Goal: Information Seeking & Learning: Learn about a topic

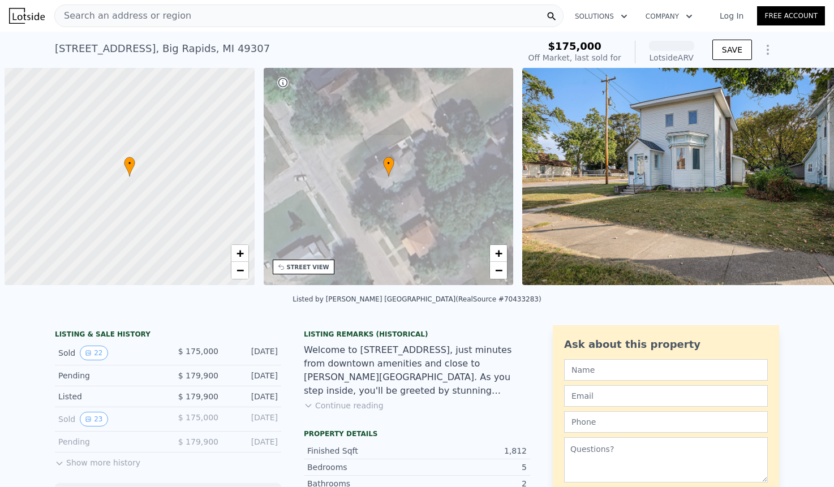
scroll to position [0, 5]
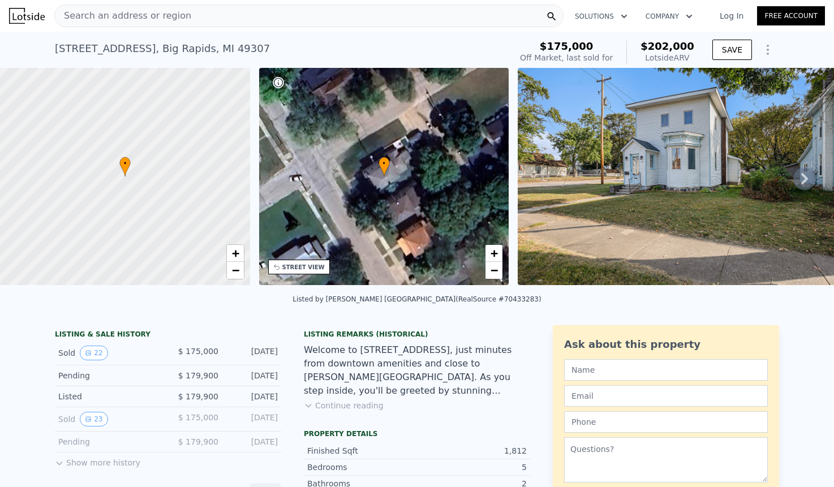
click at [805, 179] on icon at bounding box center [804, 178] width 7 height 11
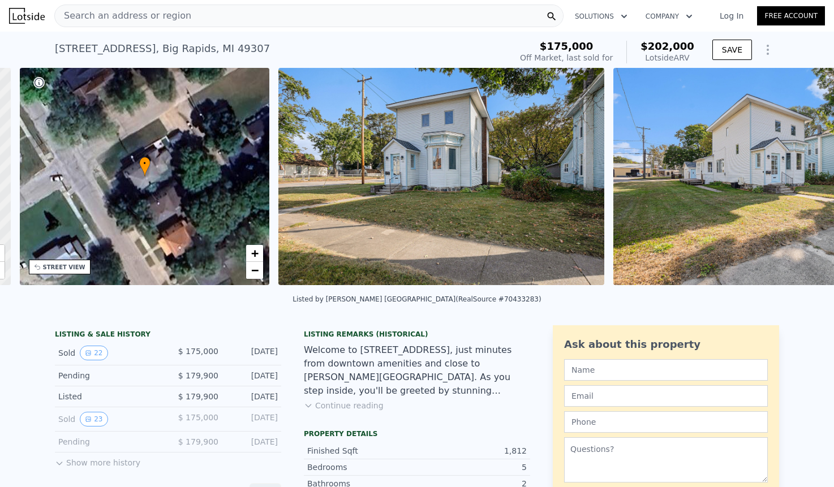
scroll to position [0, 263]
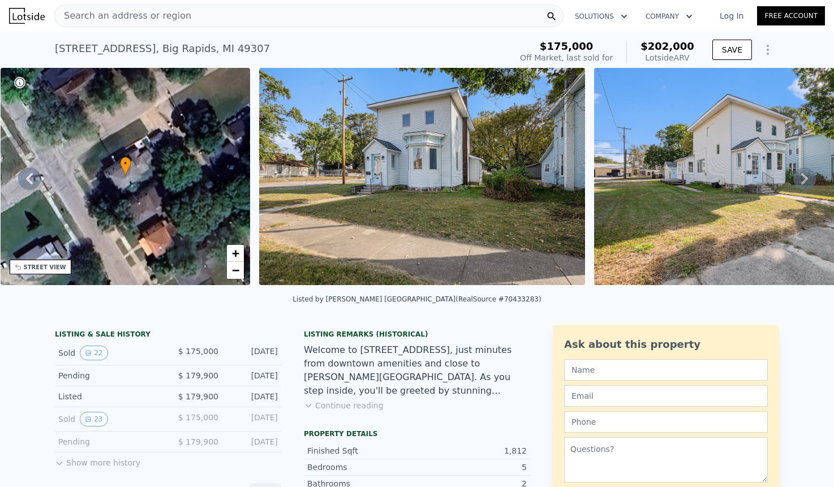
click at [805, 179] on icon at bounding box center [804, 178] width 7 height 11
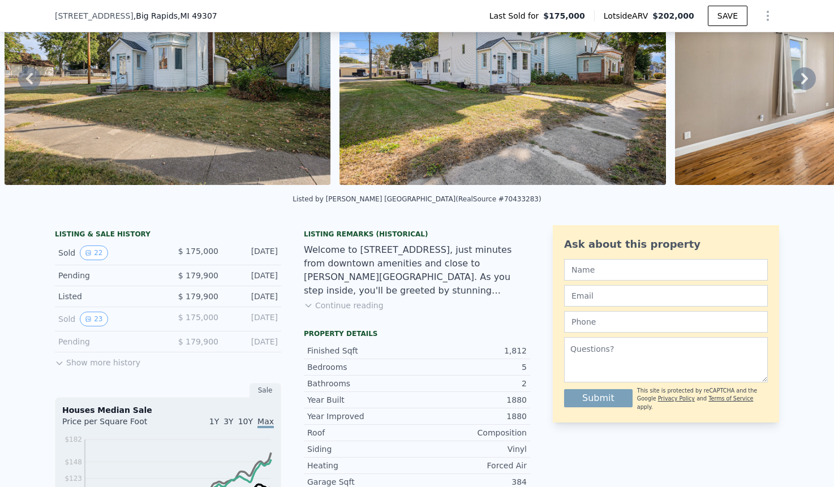
scroll to position [97, 0]
click at [114, 364] on button "Show more history" at bounding box center [97, 360] width 85 height 16
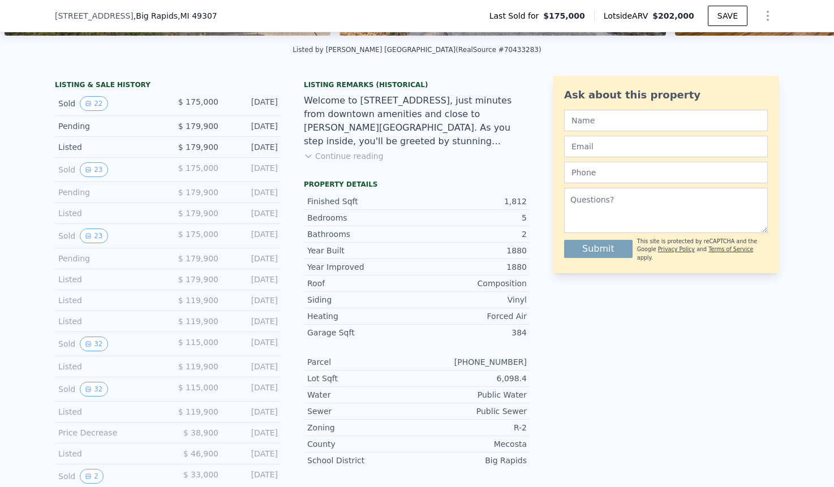
scroll to position [259, 0]
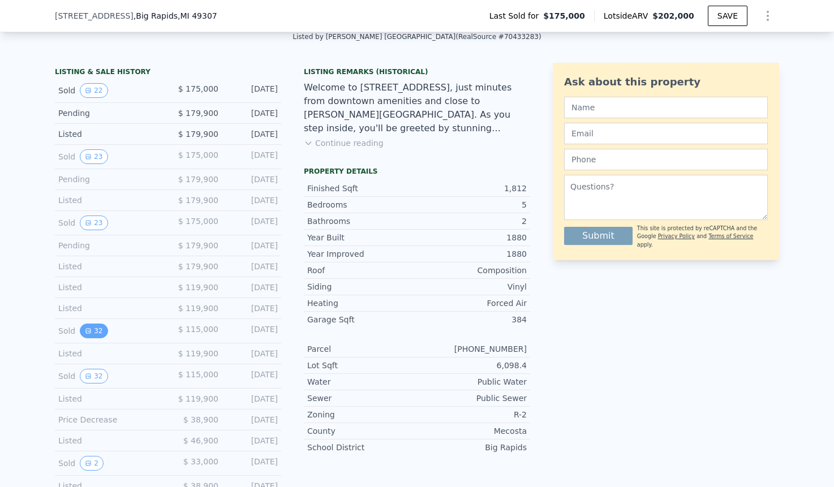
click at [96, 331] on button "32" at bounding box center [94, 331] width 28 height 15
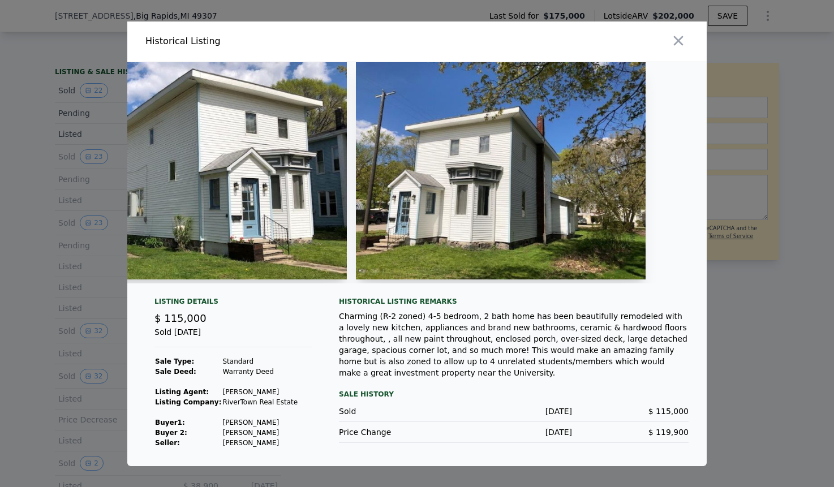
scroll to position [0, 380]
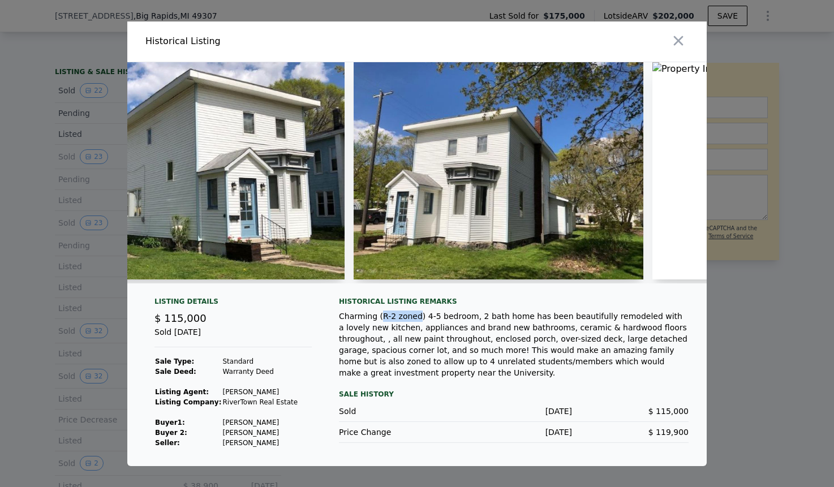
drag, startPoint x: 416, startPoint y: 317, endPoint x: 379, endPoint y: 319, distance: 37.4
click at [379, 319] on div "Charming (R-2 zoned) 4-5 bedroom, 2 bath home has been beautifully remodeled wi…" at bounding box center [514, 345] width 350 height 68
copy div "R-2 zoned"
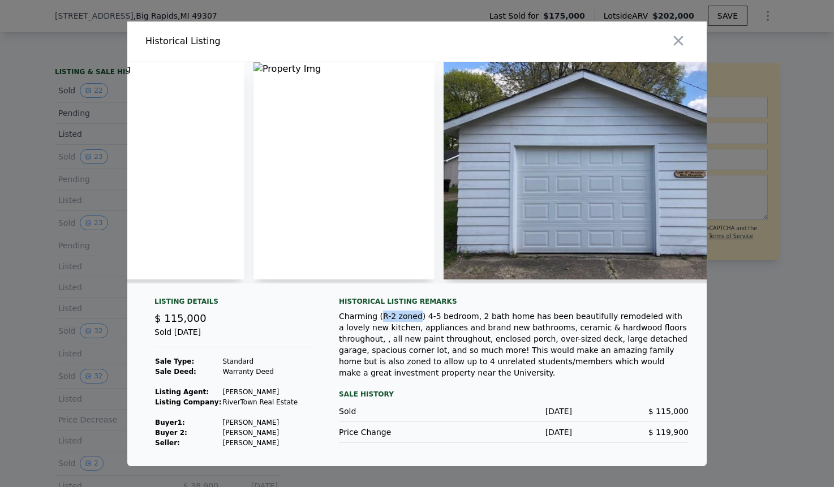
scroll to position [0, 970]
click at [410, 133] on img at bounding box center [343, 170] width 181 height 217
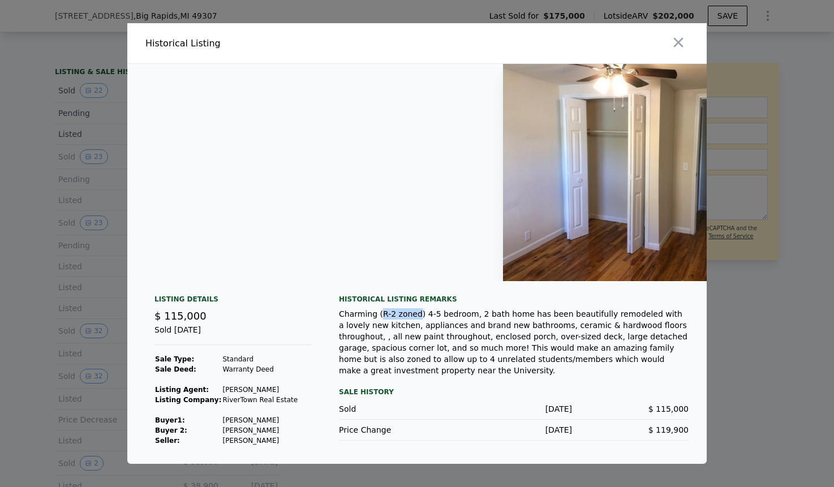
scroll to position [0, 6003]
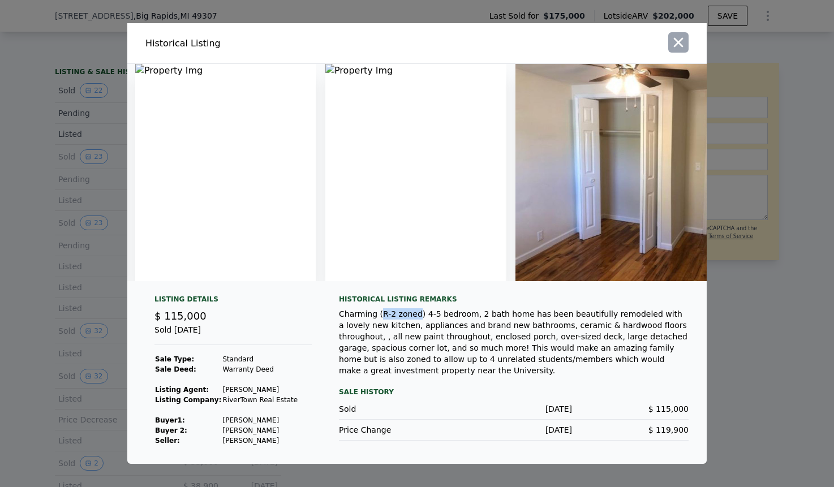
click at [680, 44] on icon "button" at bounding box center [679, 43] width 10 height 10
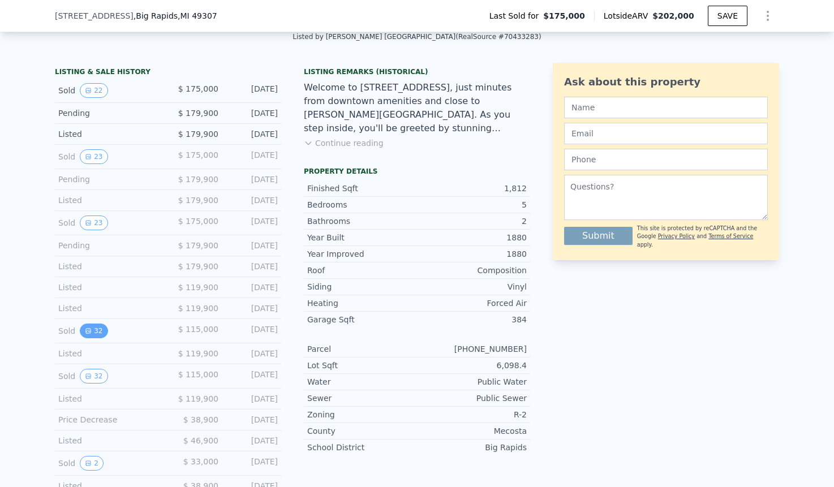
click at [95, 328] on button "32" at bounding box center [94, 331] width 28 height 15
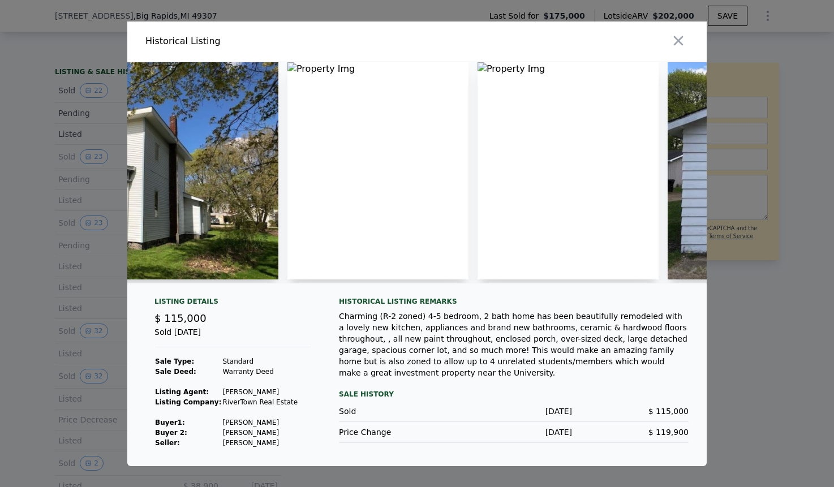
scroll to position [0, 747]
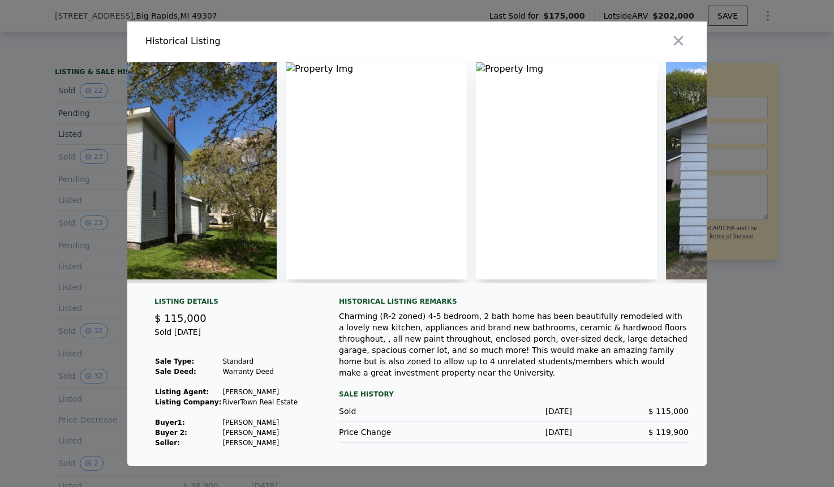
click at [317, 72] on img at bounding box center [376, 170] width 181 height 217
drag, startPoint x: 317, startPoint y: 72, endPoint x: 289, endPoint y: 69, distance: 29.1
click at [317, 72] on img at bounding box center [376, 170] width 181 height 217
click at [295, 66] on img at bounding box center [376, 170] width 181 height 217
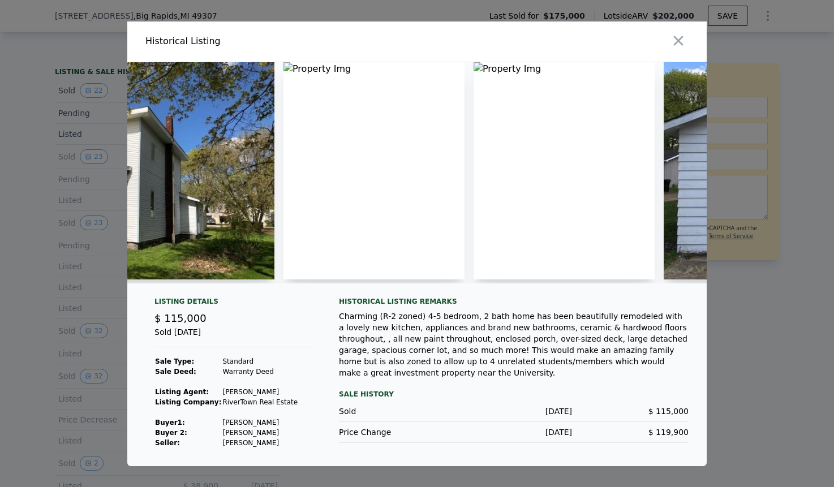
scroll to position [0, 750]
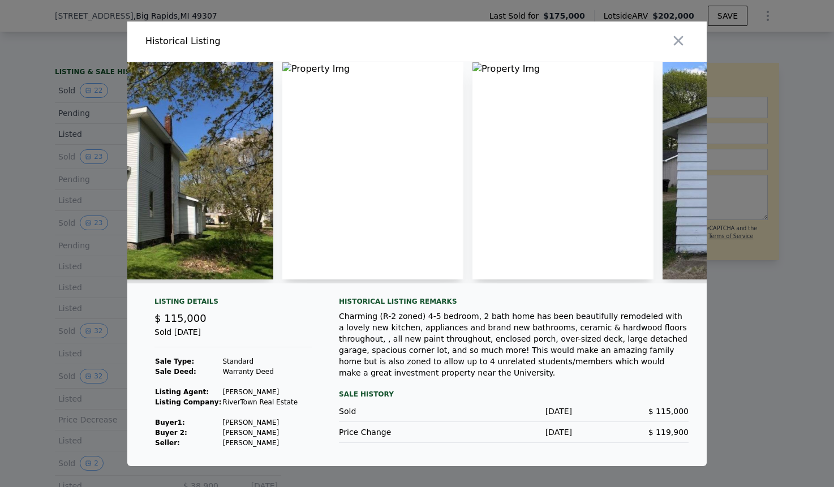
click at [61, 266] on div at bounding box center [417, 243] width 834 height 487
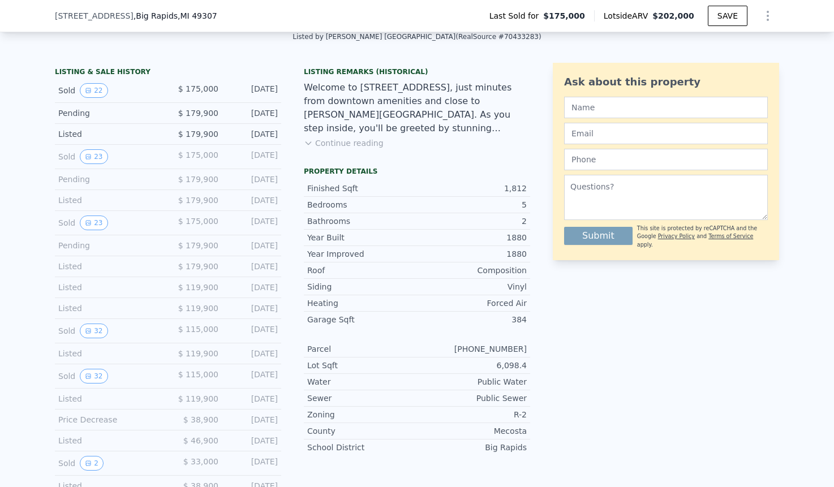
scroll to position [269, 0]
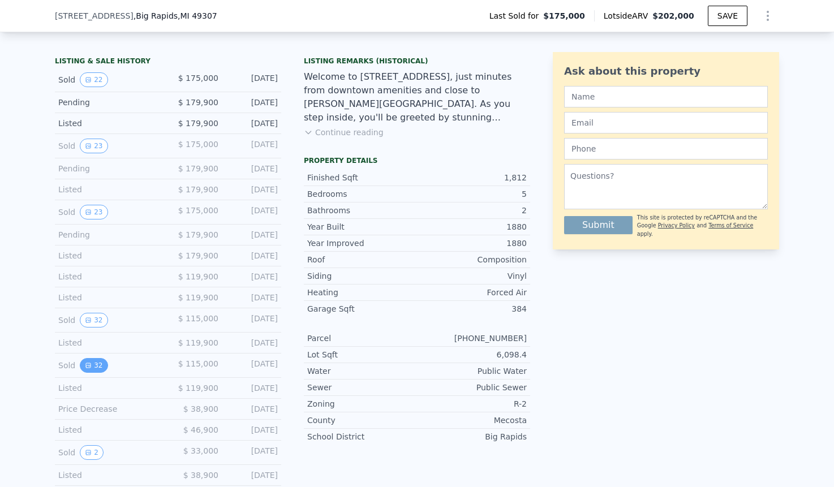
click at [87, 368] on button "32" at bounding box center [94, 365] width 28 height 15
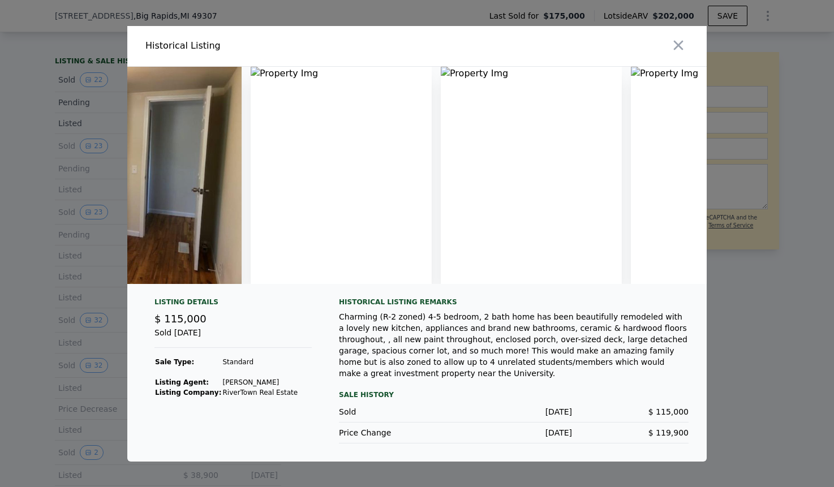
scroll to position [0, 6591]
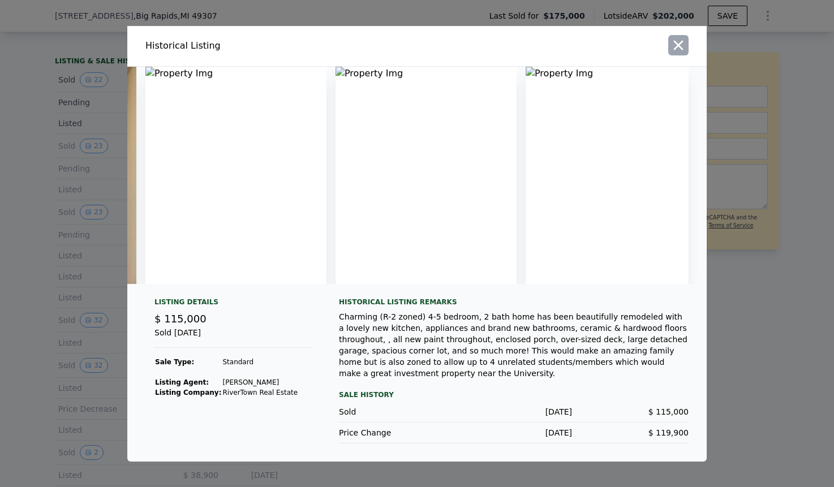
click at [681, 42] on icon "button" at bounding box center [679, 45] width 10 height 10
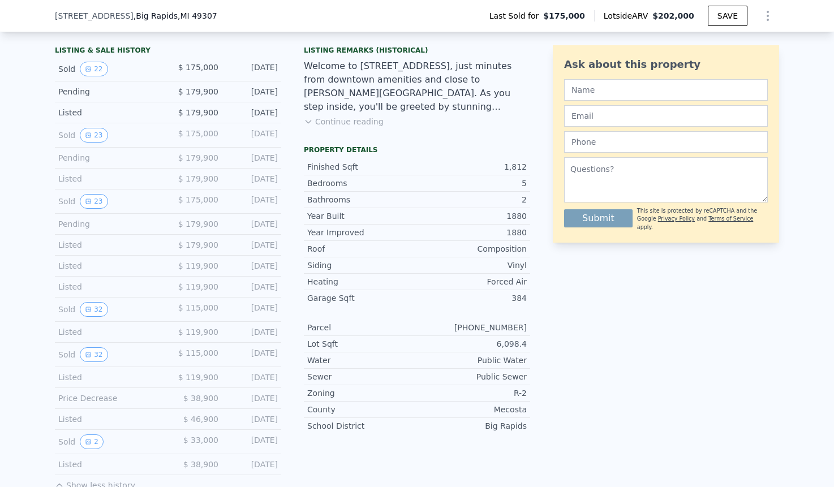
scroll to position [282, 0]
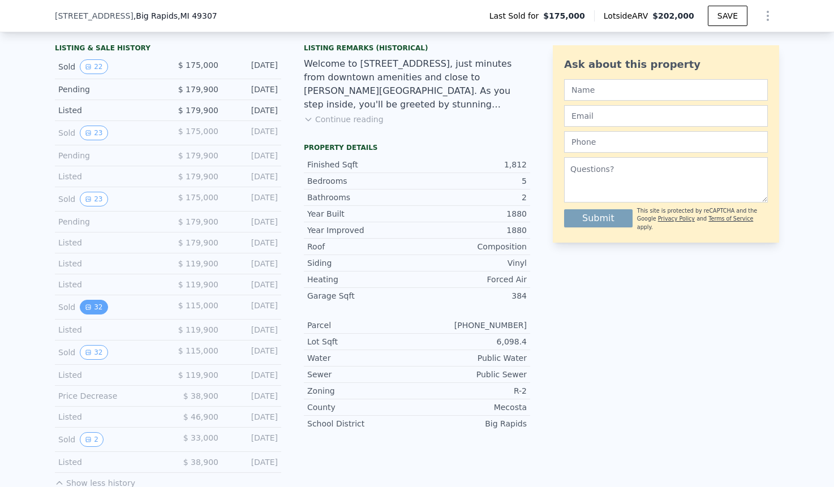
click at [100, 310] on button "32" at bounding box center [94, 307] width 28 height 15
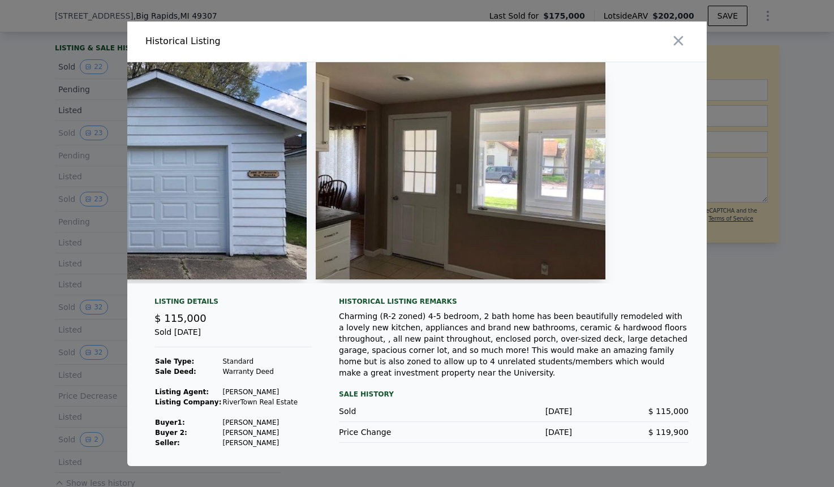
scroll to position [0, 1399]
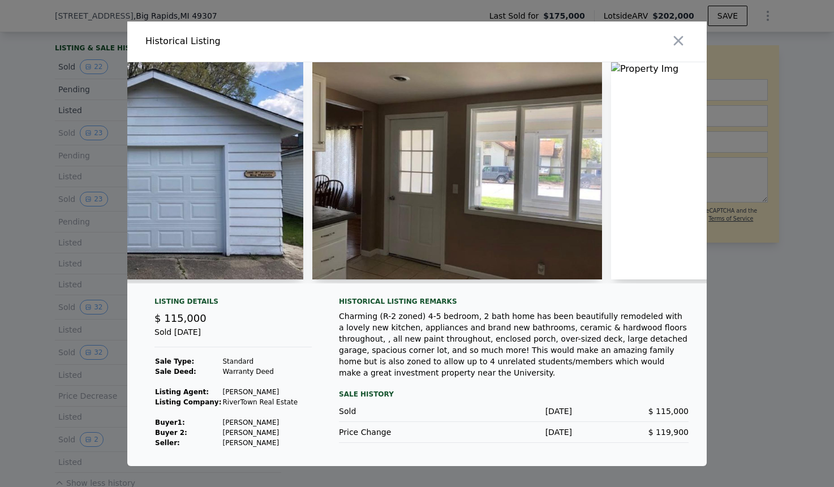
drag, startPoint x: 685, startPoint y: 42, endPoint x: 581, endPoint y: 152, distance: 150.9
click at [685, 42] on icon "button" at bounding box center [678, 41] width 16 height 16
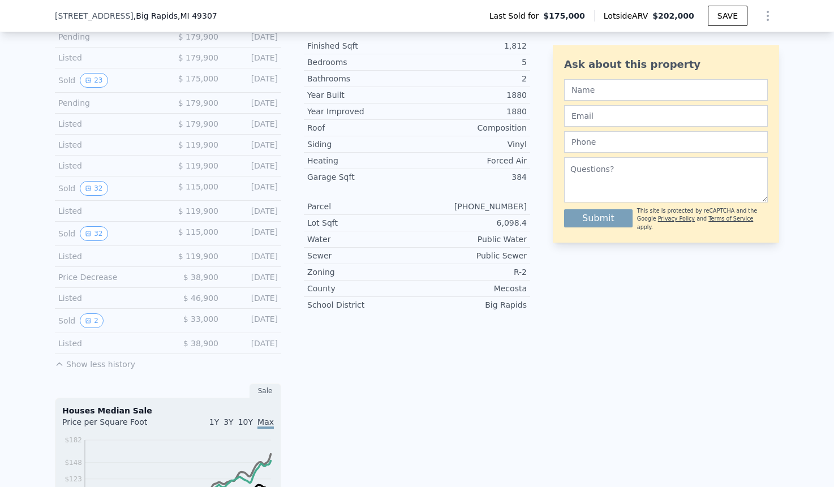
scroll to position [405, 0]
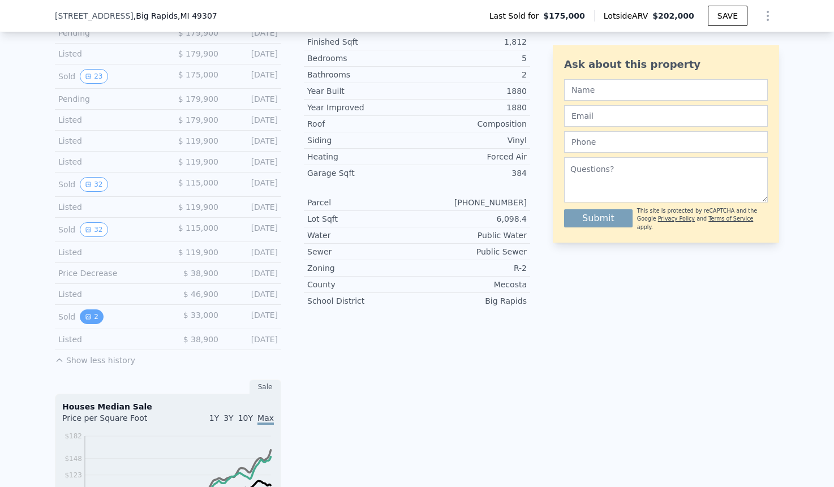
click at [96, 313] on button "2" at bounding box center [92, 316] width 24 height 15
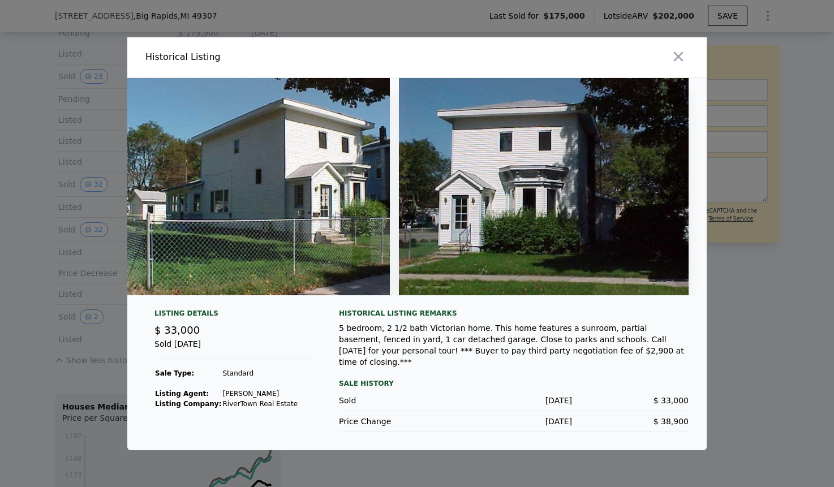
scroll to position [0, 0]
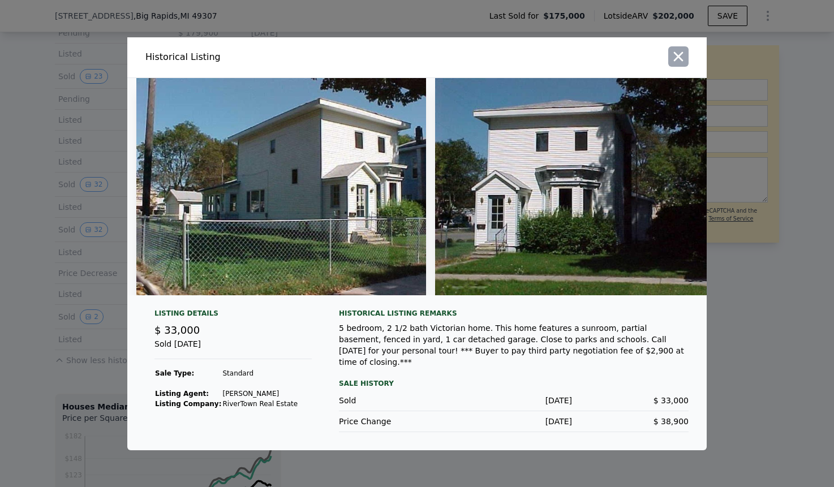
click at [684, 62] on icon "button" at bounding box center [678, 57] width 16 height 16
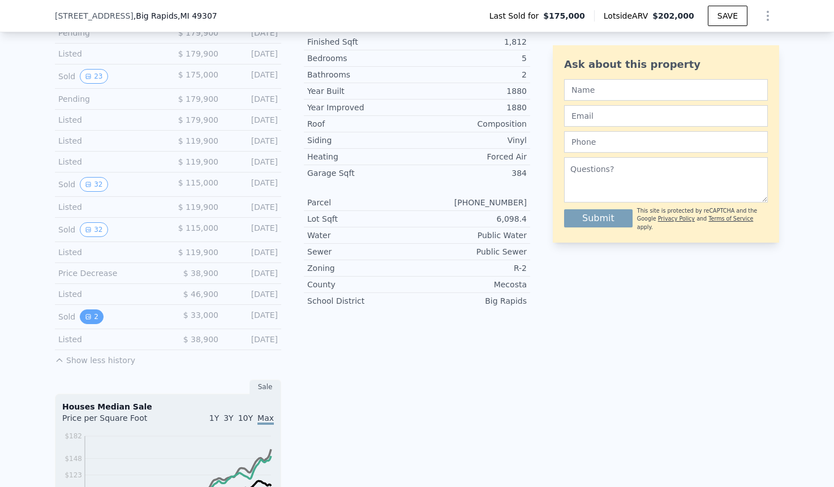
click at [87, 317] on icon "View historical data" at bounding box center [88, 316] width 7 height 7
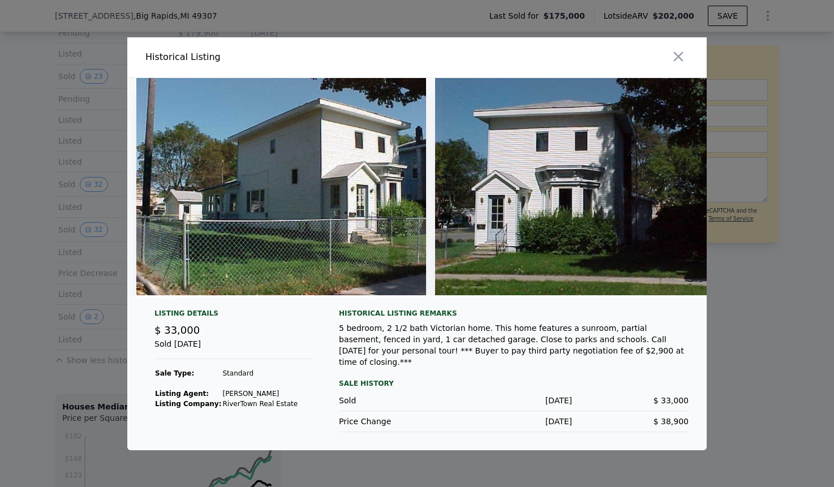
click at [685, 65] on icon "button" at bounding box center [678, 57] width 16 height 16
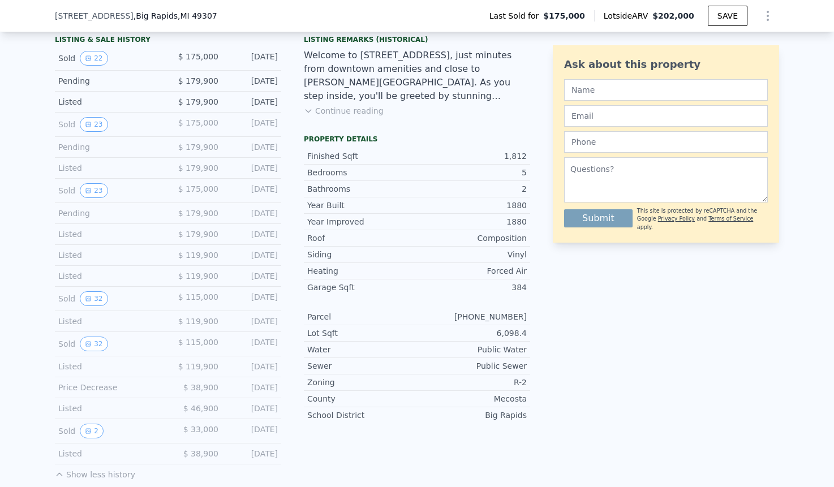
scroll to position [280, 0]
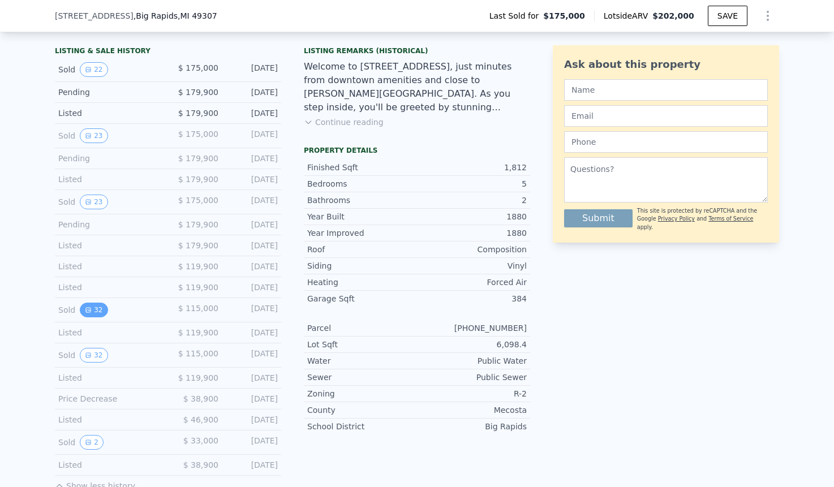
click at [99, 308] on button "32" at bounding box center [94, 310] width 28 height 15
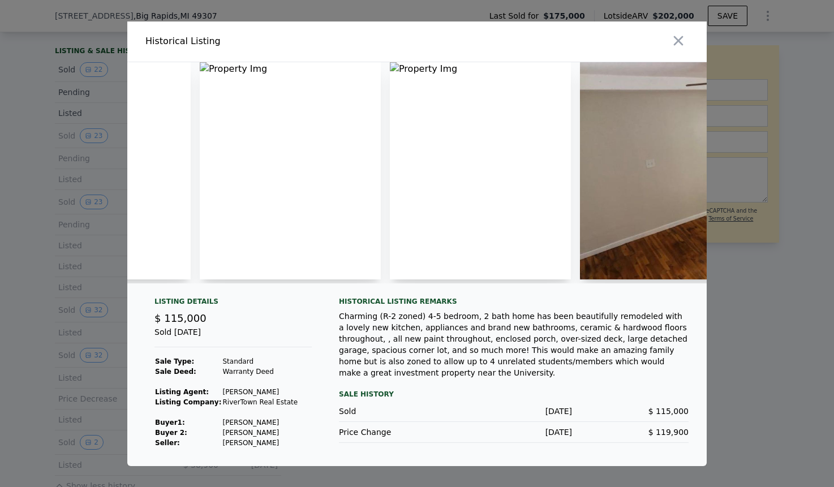
scroll to position [0, 2001]
click at [670, 40] on icon "button" at bounding box center [678, 41] width 16 height 16
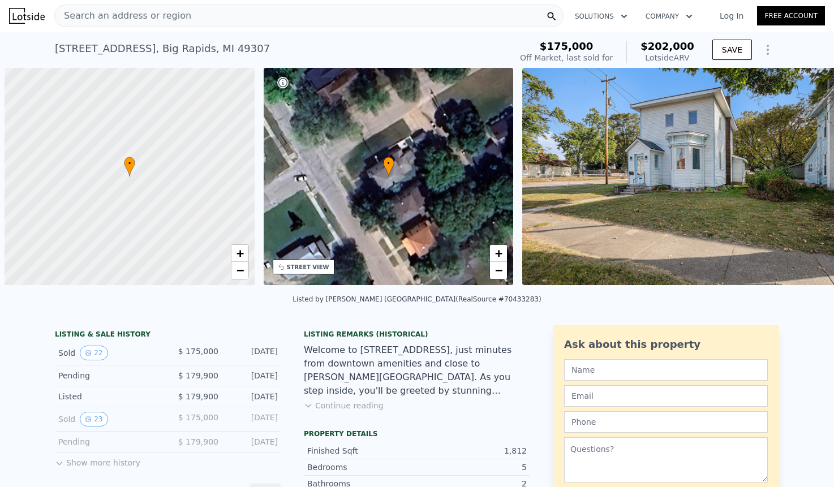
scroll to position [0, 5]
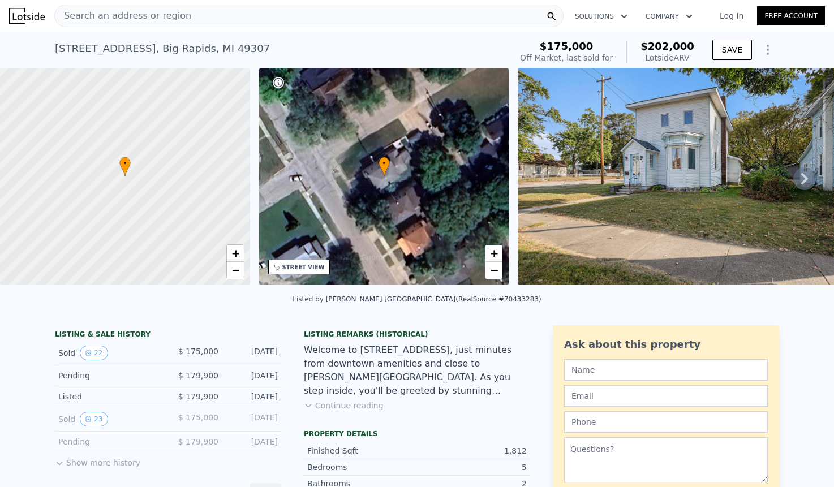
click at [106, 20] on span "Search an address or region" at bounding box center [123, 16] width 136 height 14
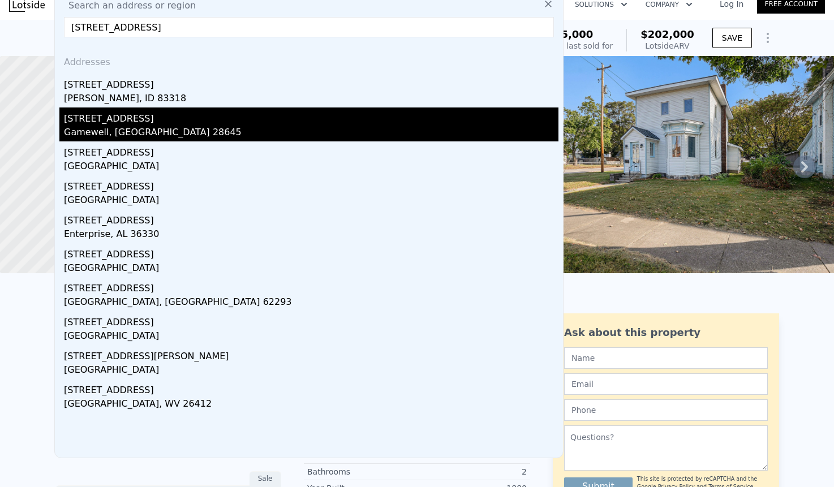
type input "2900 rocky rd"
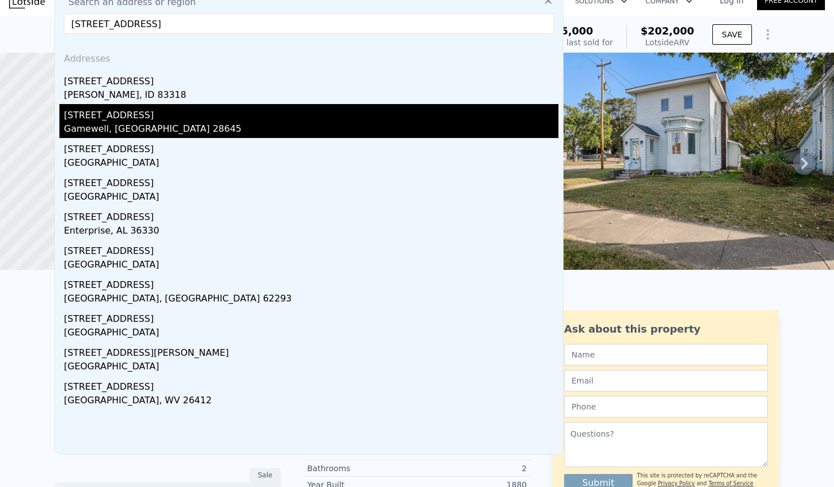
click at [102, 122] on div "2900 Rocky Rd Gamewell, NC 28645" at bounding box center [311, 121] width 495 height 34
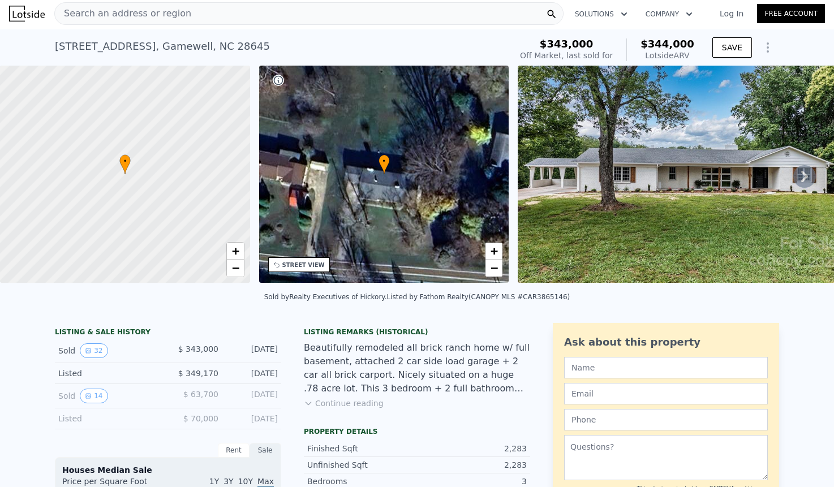
scroll to position [144, 0]
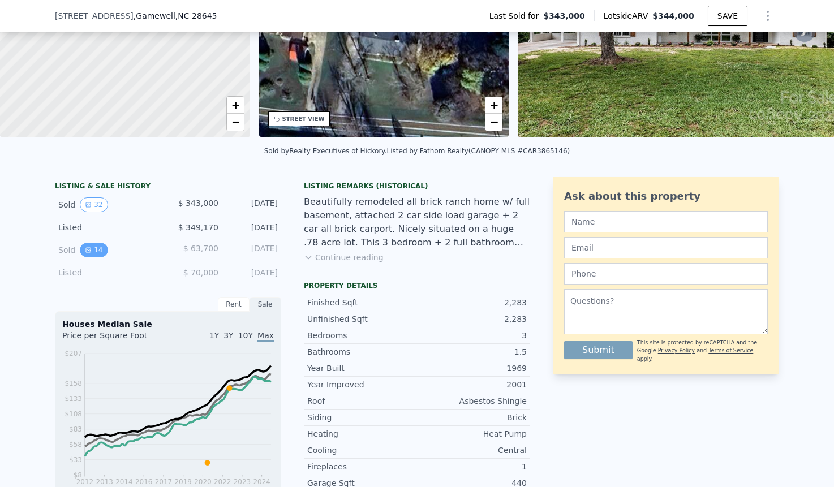
click at [87, 248] on icon "View historical data" at bounding box center [88, 250] width 7 height 7
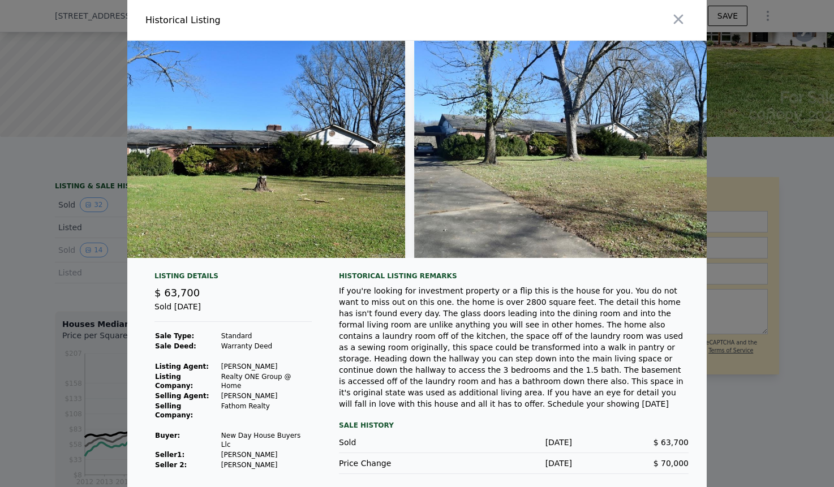
scroll to position [0, 0]
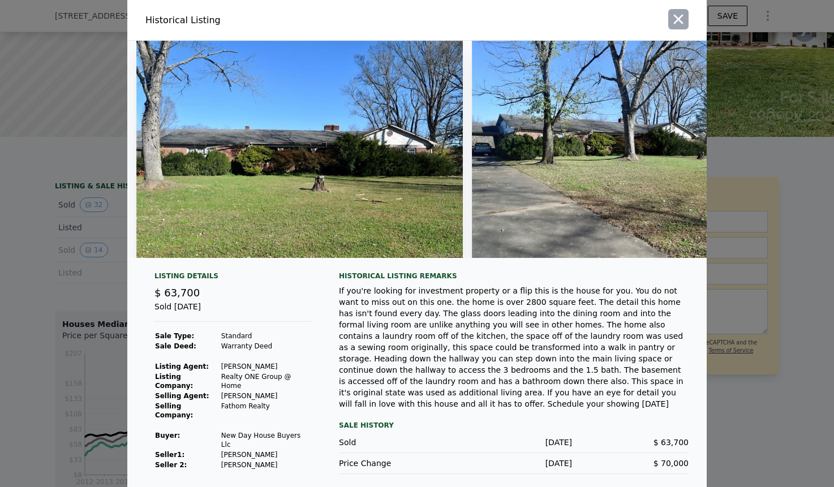
click at [680, 23] on icon "button" at bounding box center [678, 19] width 16 height 16
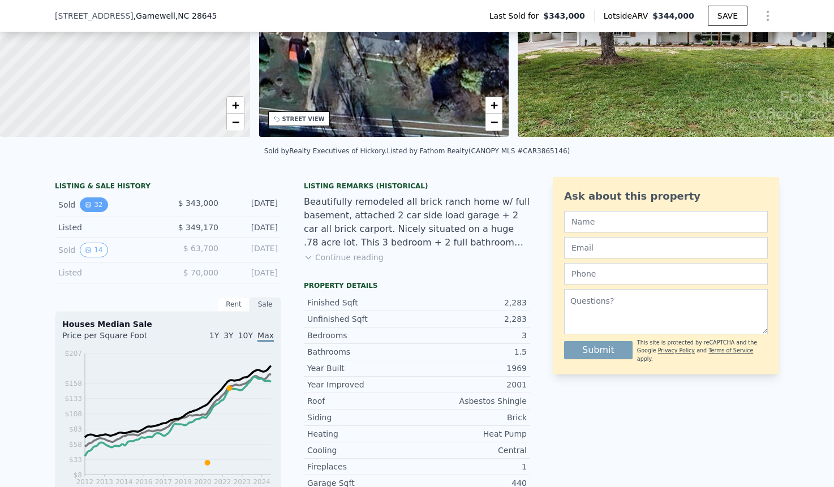
click at [89, 204] on icon "View historical data" at bounding box center [88, 205] width 5 height 5
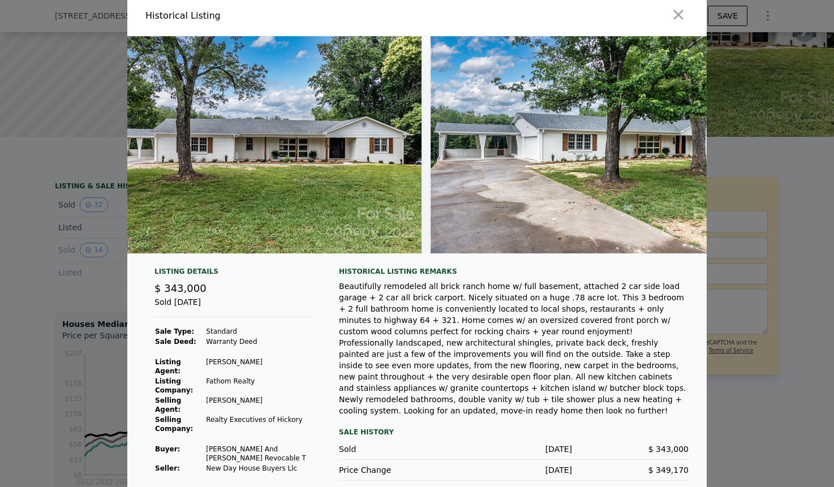
scroll to position [0, 42]
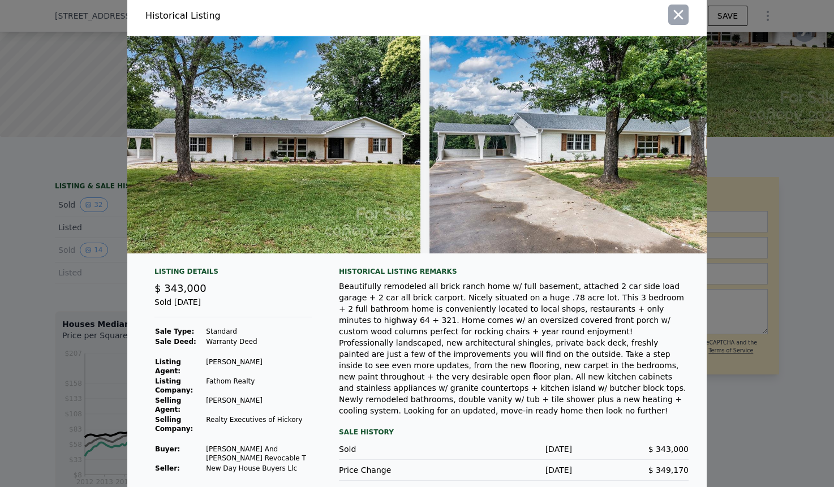
click at [677, 17] on icon "button" at bounding box center [678, 15] width 16 height 16
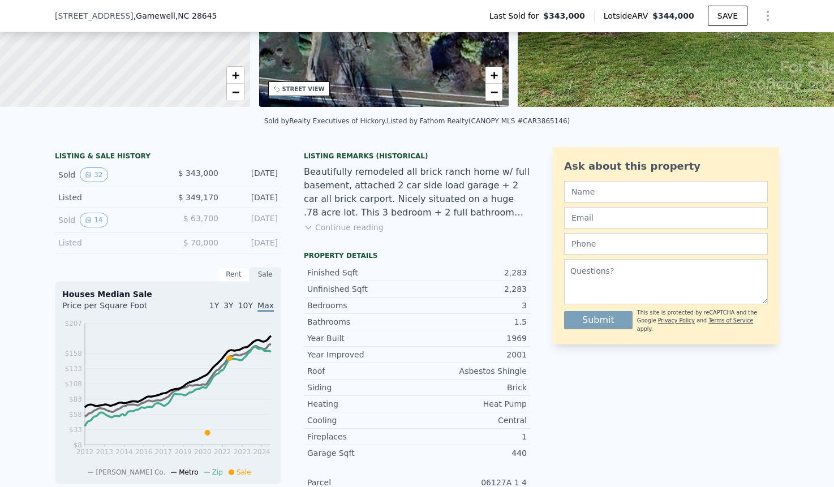
scroll to position [151, 0]
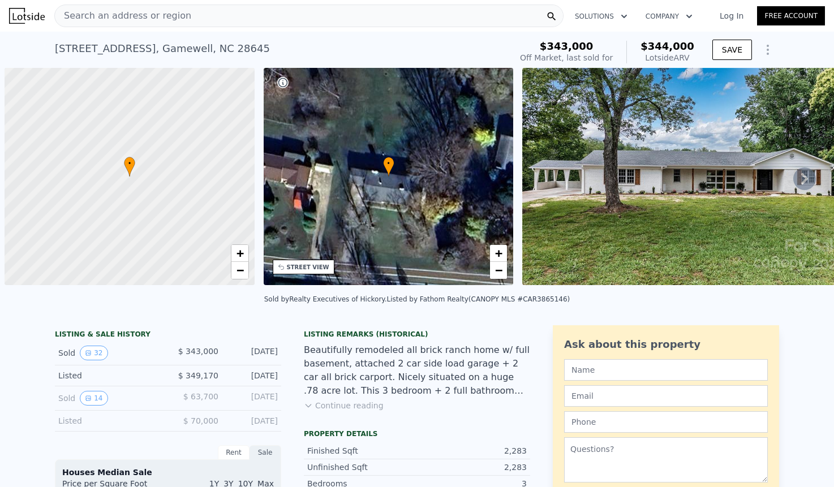
scroll to position [0, 5]
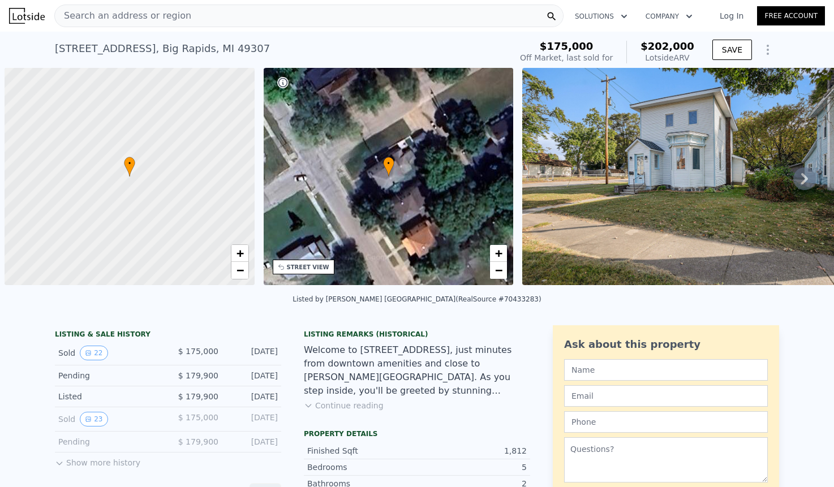
scroll to position [0, 5]
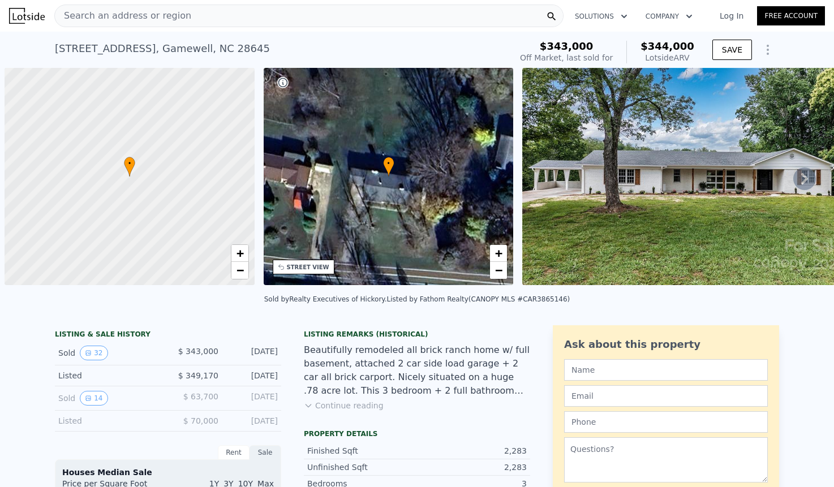
scroll to position [0, 5]
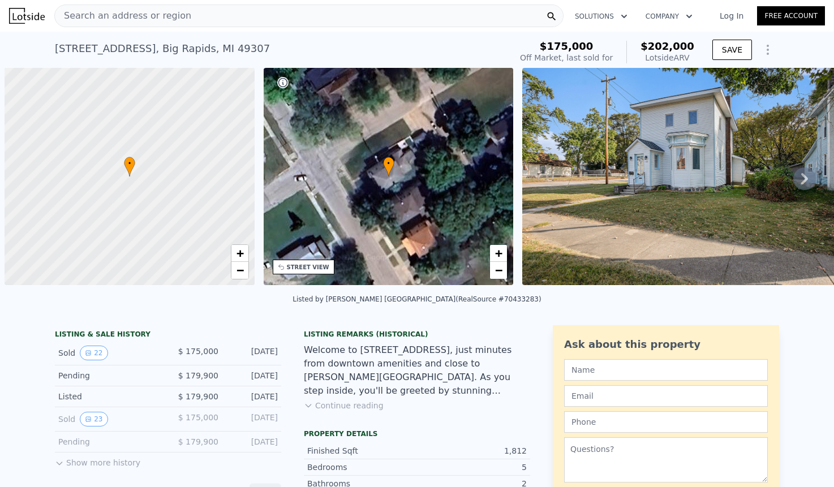
scroll to position [0, 5]
